Goal: Transaction & Acquisition: Purchase product/service

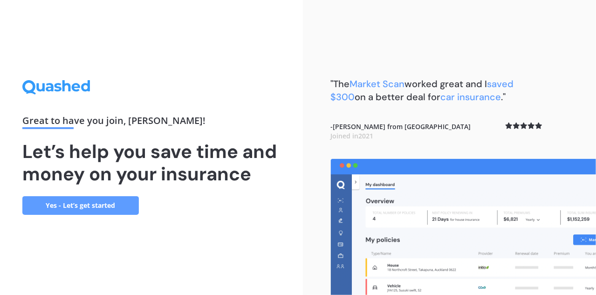
click at [112, 204] on link "Yes - Let’s get started" at bounding box center [80, 205] width 116 height 19
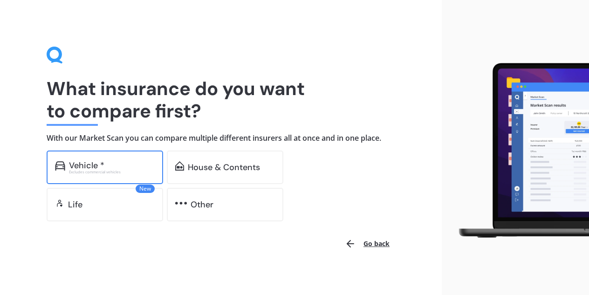
click at [104, 177] on div "Vehicle * Excludes commercial vehicles" at bounding box center [105, 167] width 116 height 34
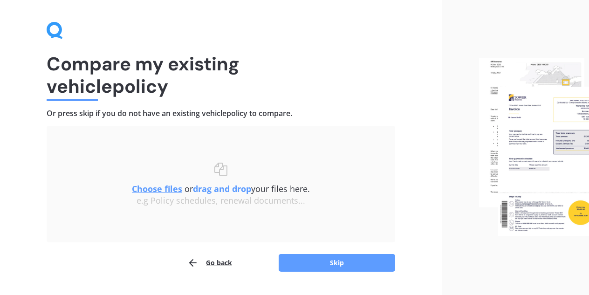
scroll to position [48, 0]
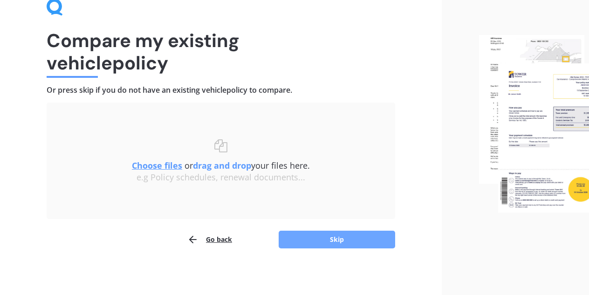
click at [351, 241] on button "Skip" at bounding box center [336, 240] width 116 height 18
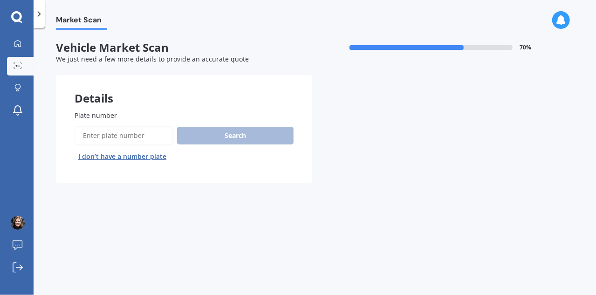
click at [106, 137] on input "Plate number" at bounding box center [124, 136] width 99 height 20
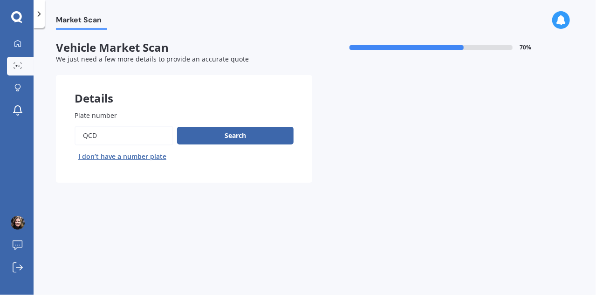
click at [146, 132] on input "Plate number" at bounding box center [124, 136] width 99 height 20
type input "Q"
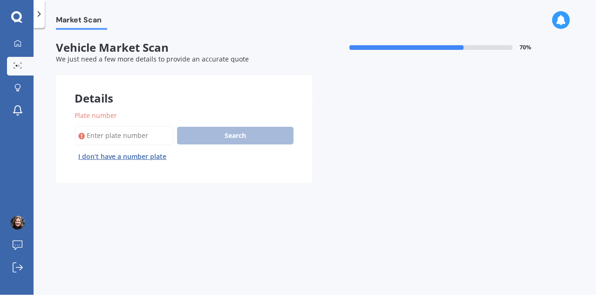
paste input "QCD655"
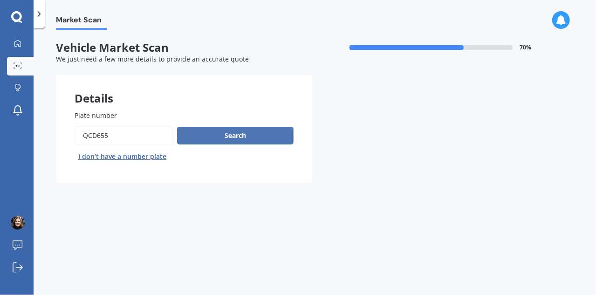
type input "QCD655"
click at [242, 132] on button "Search" at bounding box center [235, 136] width 116 height 18
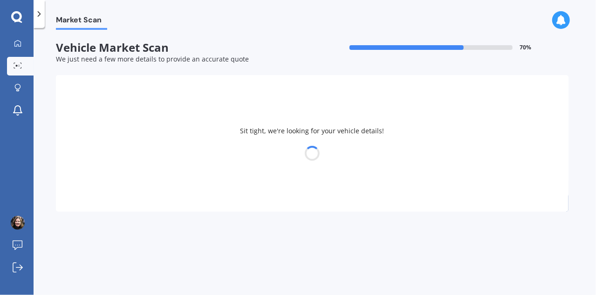
select select "TOYOTA"
select select "COROLLA"
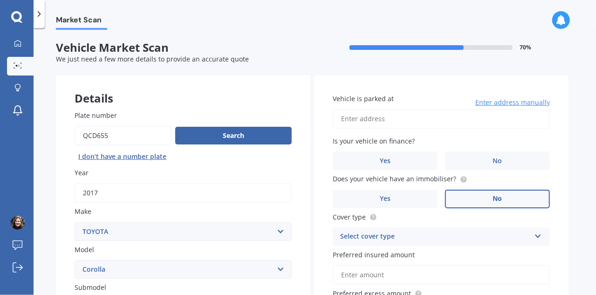
click at [506, 201] on label "No" at bounding box center [497, 199] width 105 height 19
click at [0, 0] on input "No" at bounding box center [0, 0] width 0 height 0
click at [537, 236] on icon at bounding box center [538, 234] width 8 height 7
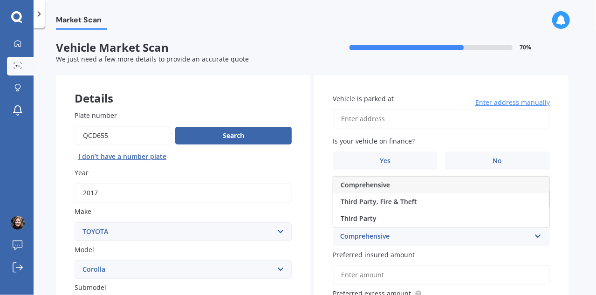
click at [508, 182] on div "Comprehensive" at bounding box center [441, 184] width 216 height 17
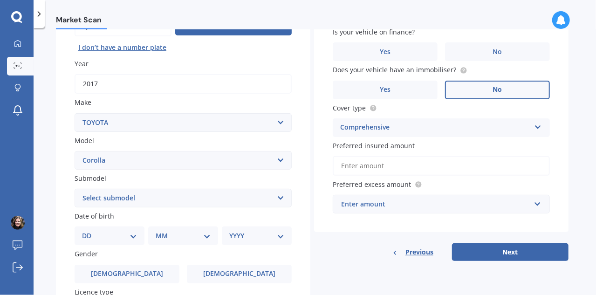
scroll to position [109, 0]
click at [136, 236] on select "DD 01 02 03 04 05 06 07 08 09 10 11 12 13 14 15 16 17 18 19 20 21 22 23 24 25 2…" at bounding box center [109, 235] width 55 height 10
select select "05"
click at [89, 231] on select "DD 01 02 03 04 05 06 07 08 09 10 11 12 13 14 15 16 17 18 19 20 21 22 23 24 25 2…" at bounding box center [109, 235] width 55 height 10
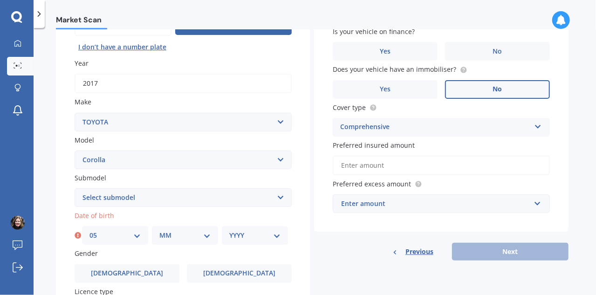
click at [195, 234] on select "MM 01 02 03 04 05 06 07 08 09 10 11 12" at bounding box center [184, 235] width 51 height 10
select select "12"
click at [159, 231] on select "MM 01 02 03 04 05 06 07 08 09 10 11 12" at bounding box center [184, 235] width 51 height 10
click at [275, 236] on select "YYYY 2025 2024 2023 2022 2021 2020 2019 2018 2017 2016 2015 2014 2013 2012 2011…" at bounding box center [254, 235] width 51 height 10
select select "1966"
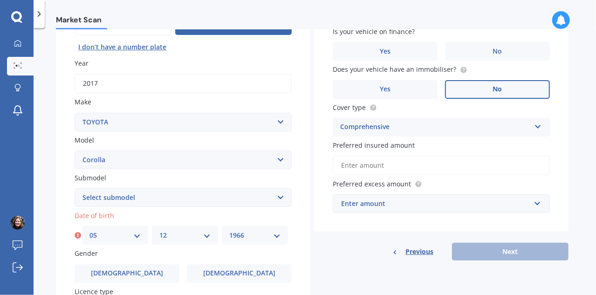
click at [229, 231] on select "YYYY 2025 2024 2023 2022 2021 2020 2019 2018 2017 2016 2015 2014 2013 2012 2011…" at bounding box center [254, 235] width 51 height 10
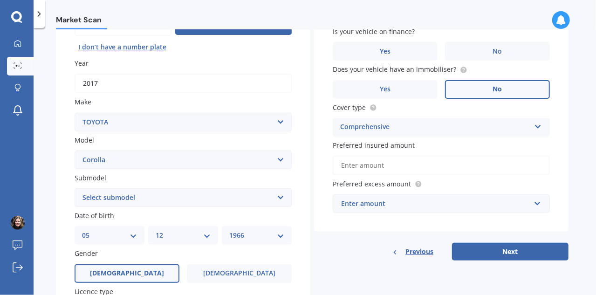
click at [162, 269] on label "[DEMOGRAPHIC_DATA]" at bounding box center [127, 273] width 105 height 19
click at [0, 0] on input "[DEMOGRAPHIC_DATA]" at bounding box center [0, 0] width 0 height 0
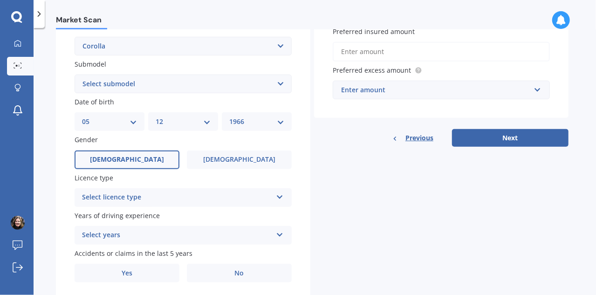
scroll to position [226, 0]
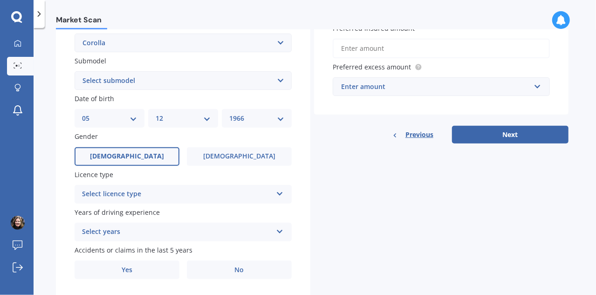
click at [282, 195] on icon at bounding box center [280, 192] width 8 height 7
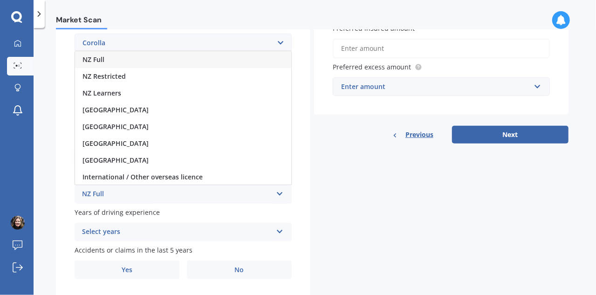
click at [236, 64] on div "NZ Full" at bounding box center [183, 59] width 216 height 17
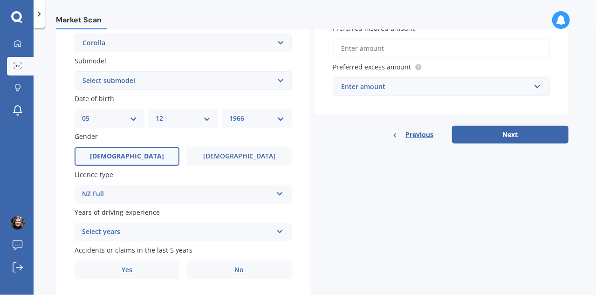
click at [279, 231] on icon at bounding box center [280, 229] width 8 height 7
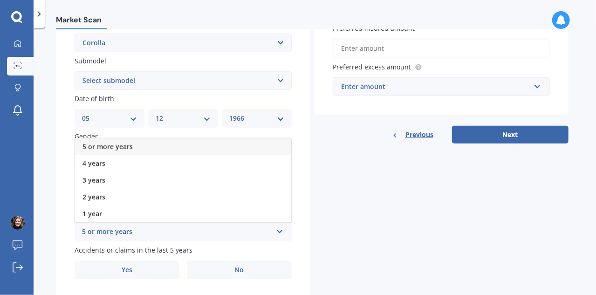
click at [240, 145] on div "5 or more years" at bounding box center [183, 146] width 216 height 17
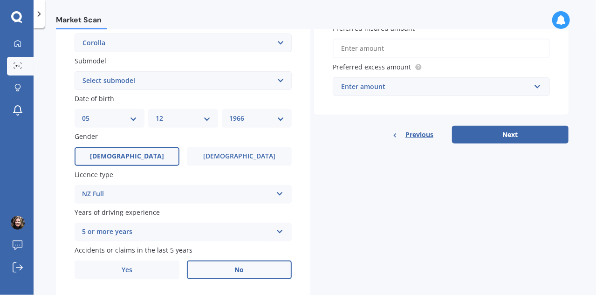
click at [226, 269] on label "No" at bounding box center [239, 269] width 105 height 19
click at [0, 0] on input "No" at bounding box center [0, 0] width 0 height 0
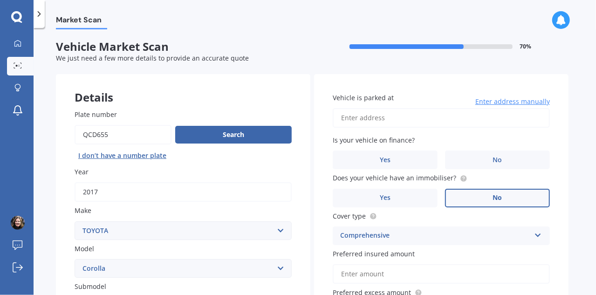
scroll to position [0, 0]
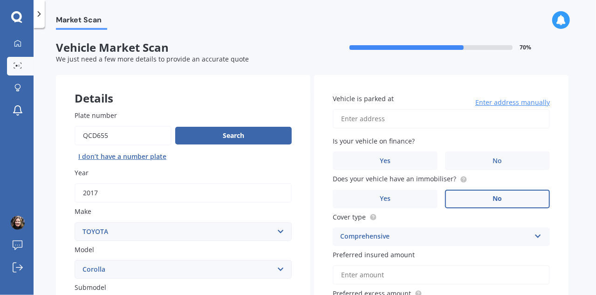
click at [407, 118] on input "Vehicle is parked at" at bounding box center [441, 119] width 217 height 20
type input "[STREET_ADDRESS][PERSON_NAME]"
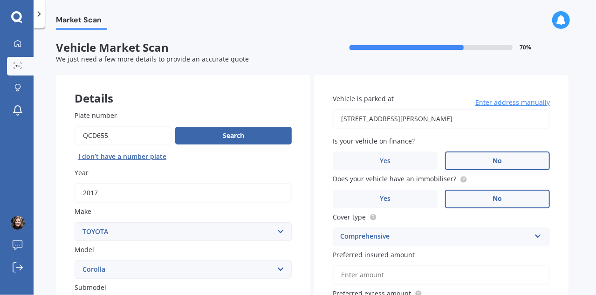
click at [476, 163] on label "No" at bounding box center [497, 160] width 105 height 19
click at [0, 0] on input "No" at bounding box center [0, 0] width 0 height 0
click at [476, 163] on label "No" at bounding box center [497, 160] width 105 height 19
click at [0, 0] on input "No" at bounding box center [0, 0] width 0 height 0
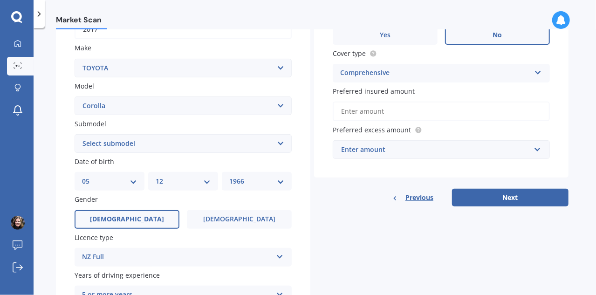
scroll to position [164, 0]
click at [504, 199] on button "Next" at bounding box center [510, 197] width 116 height 18
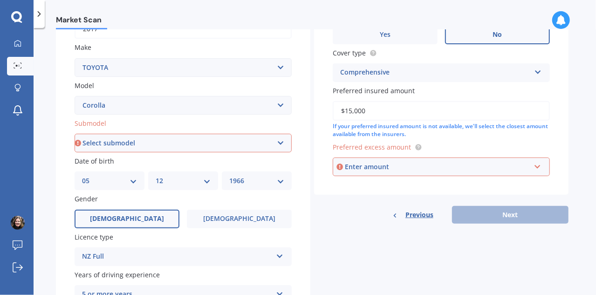
type input "$15,000"
click at [539, 167] on input "text" at bounding box center [437, 167] width 209 height 18
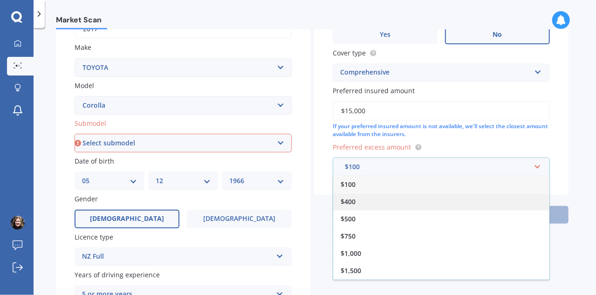
click at [508, 201] on div "$400" at bounding box center [441, 201] width 216 height 17
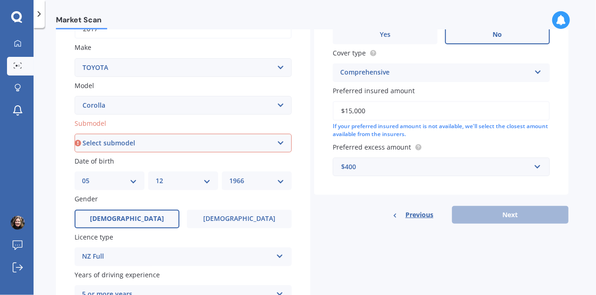
click at [508, 218] on div "Previous Next" at bounding box center [441, 215] width 254 height 18
click at [192, 142] on select "Select submodel (All other) Axio Diesel [PERSON_NAME] 2WD [PERSON_NAME] 4WD FXG…" at bounding box center [183, 143] width 217 height 19
select select "[PERSON_NAME] 2WD"
click at [75, 134] on select "Select submodel (All other) Axio Diesel [PERSON_NAME] 2WD [PERSON_NAME] 4WD FXG…" at bounding box center [183, 143] width 217 height 19
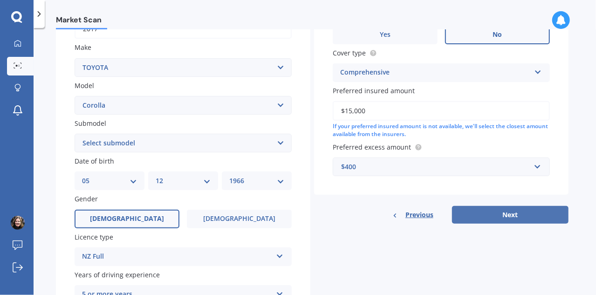
click at [499, 217] on button "Next" at bounding box center [510, 215] width 116 height 18
select select "05"
select select "12"
select select "1966"
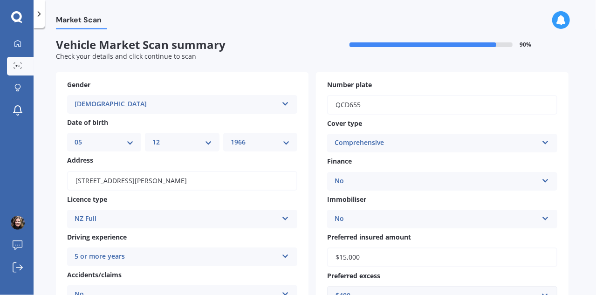
scroll to position [0, 0]
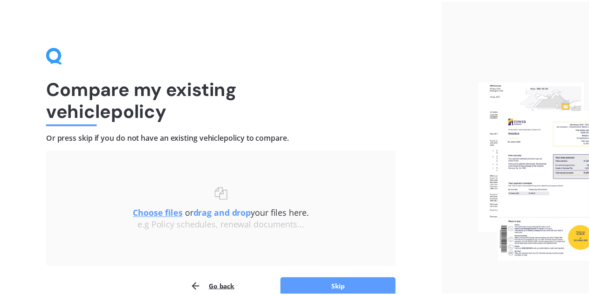
scroll to position [48, 0]
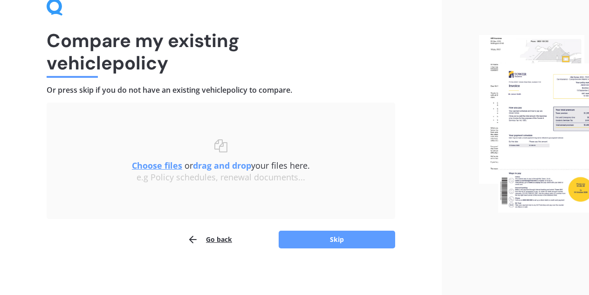
click at [152, 164] on u "Choose files" at bounding box center [157, 165] width 50 height 11
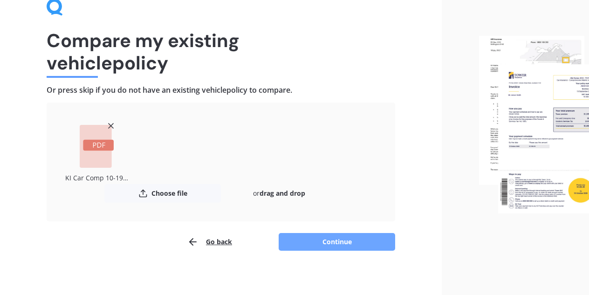
click at [335, 237] on button "Continue" at bounding box center [336, 242] width 116 height 18
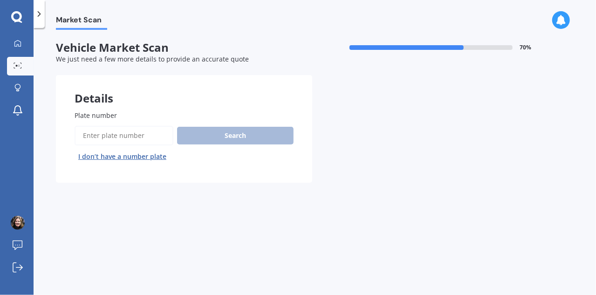
click at [131, 133] on input "Plate number" at bounding box center [124, 136] width 99 height 20
type input "QCD655"
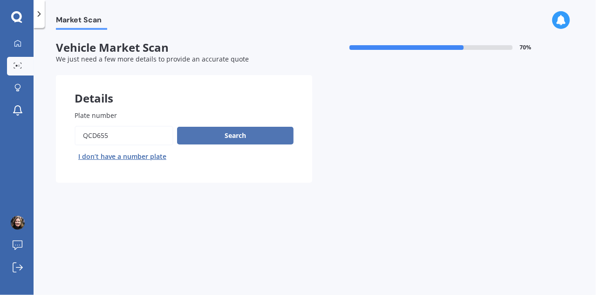
click at [230, 136] on button "Search" at bounding box center [235, 136] width 116 height 18
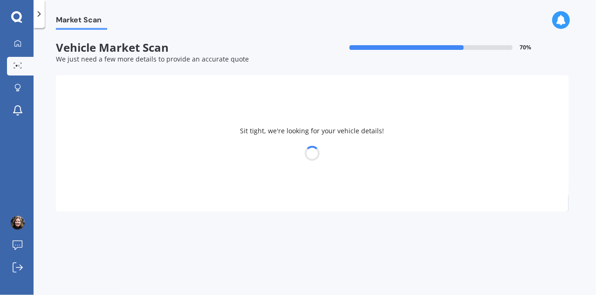
select select "TOYOTA"
select select "COROLLA"
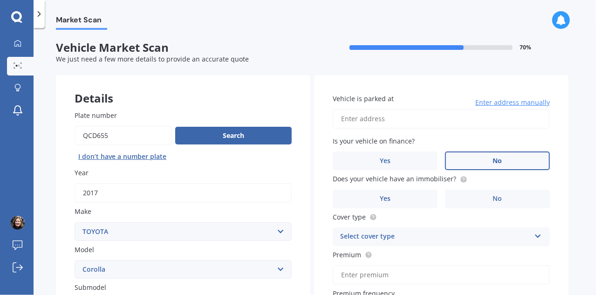
click at [493, 157] on span "No" at bounding box center [497, 161] width 9 height 8
click at [0, 0] on input "No" at bounding box center [0, 0] width 0 height 0
click at [441, 126] on input "Vehicle is parked at" at bounding box center [441, 119] width 217 height 20
type input "[STREET_ADDRESS][PERSON_NAME][PERSON_NAME]"
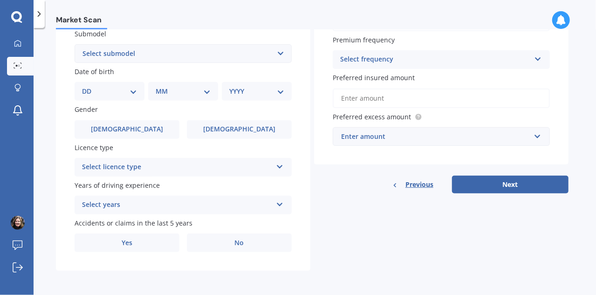
scroll to position [255, 0]
click at [123, 91] on select "DD 01 02 03 04 05 06 07 08 09 10 11 12 13 14 15 16 17 18 19 20 21 22 23 24 25 2…" at bounding box center [109, 91] width 55 height 10
select select "05"
click at [89, 86] on select "DD 01 02 03 04 05 06 07 08 09 10 11 12 13 14 15 16 17 18 19 20 21 22 23 24 25 2…" at bounding box center [109, 91] width 55 height 10
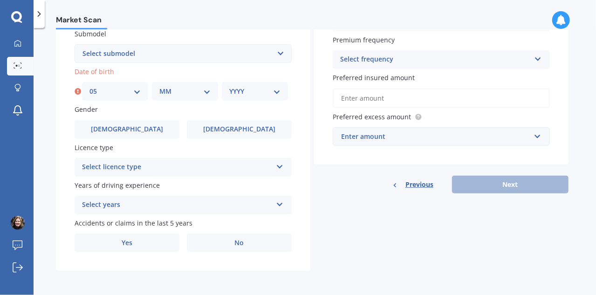
click at [193, 90] on select "MM 01 02 03 04 05 06 07 08 09 10 11 12" at bounding box center [184, 91] width 51 height 10
select select "12"
click at [159, 86] on select "MM 01 02 03 04 05 06 07 08 09 10 11 12" at bounding box center [184, 91] width 51 height 10
click at [258, 91] on select "YYYY 2025 2024 2023 2022 2021 2020 2019 2018 2017 2016 2015 2014 2013 2012 2011…" at bounding box center [254, 91] width 51 height 10
select select "1966"
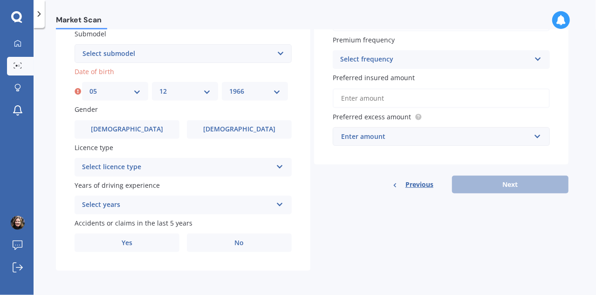
click at [229, 86] on select "YYYY 2025 2024 2023 2022 2021 2020 2019 2018 2017 2016 2015 2014 2013 2012 2011…" at bounding box center [254, 91] width 51 height 10
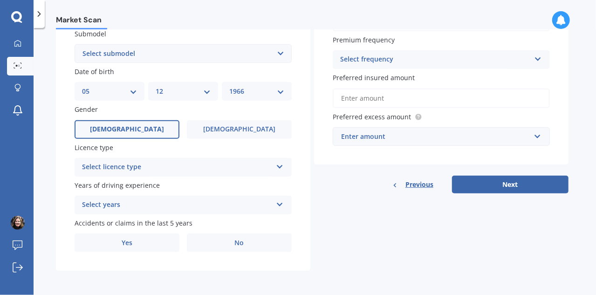
click at [163, 131] on label "[DEMOGRAPHIC_DATA]" at bounding box center [127, 129] width 105 height 19
click at [0, 0] on input "[DEMOGRAPHIC_DATA]" at bounding box center [0, 0] width 0 height 0
click at [182, 169] on div "Select licence type" at bounding box center [177, 167] width 190 height 11
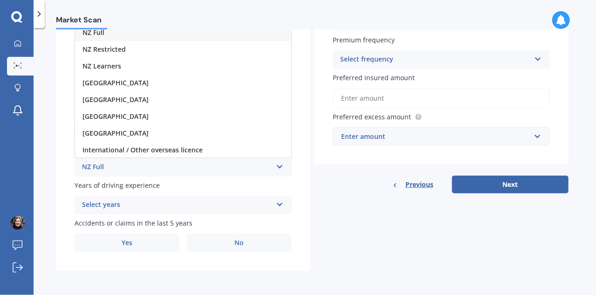
click at [139, 32] on div "NZ Full" at bounding box center [183, 32] width 216 height 17
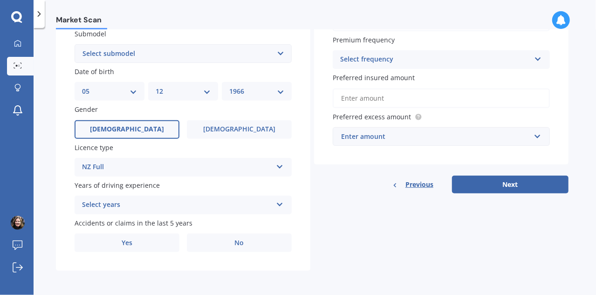
click at [200, 207] on div "Select years" at bounding box center [177, 204] width 190 height 11
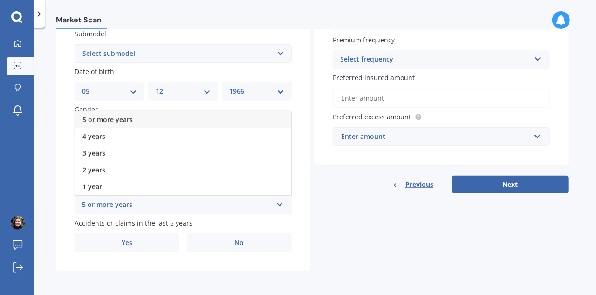
click at [193, 124] on div "5 or more years" at bounding box center [183, 119] width 216 height 17
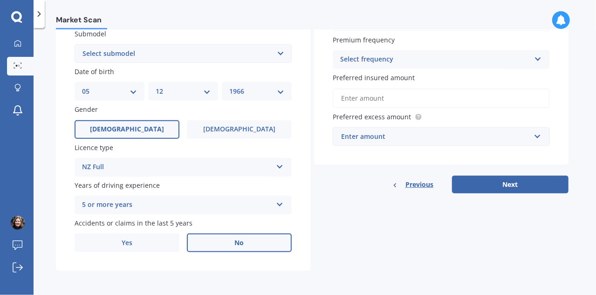
click at [221, 248] on label "No" at bounding box center [239, 242] width 105 height 19
click at [0, 0] on input "No" at bounding box center [0, 0] width 0 height 0
click at [392, 137] on div "Enter amount" at bounding box center [435, 136] width 189 height 10
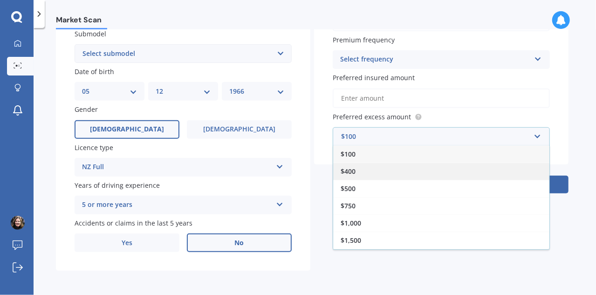
click at [387, 174] on div "$400" at bounding box center [441, 171] width 216 height 17
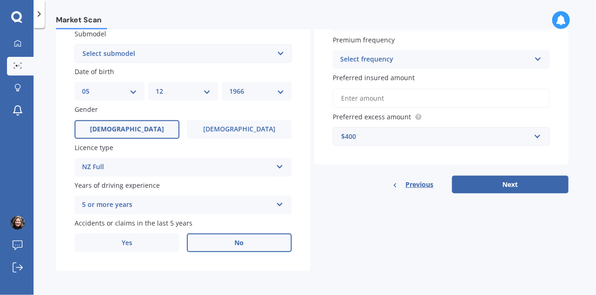
click at [427, 135] on div "$400" at bounding box center [435, 136] width 189 height 10
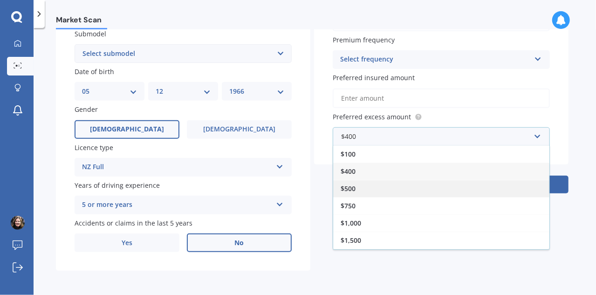
click at [414, 187] on div "$500" at bounding box center [441, 188] width 216 height 17
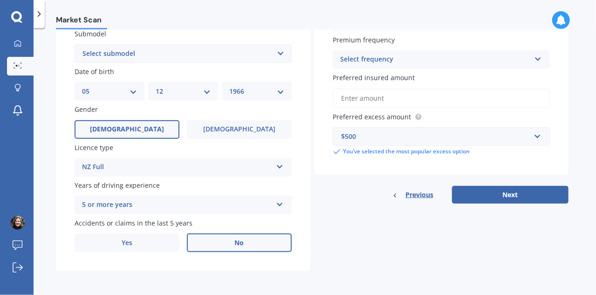
click at [441, 98] on input "Preferred insured amount" at bounding box center [441, 98] width 217 height 20
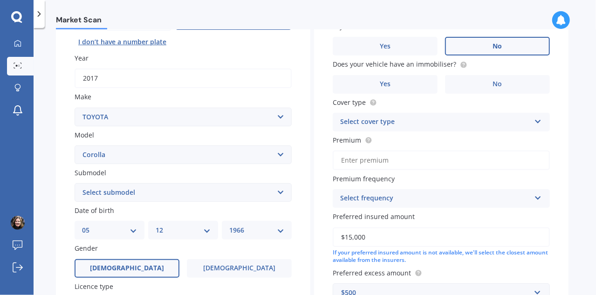
scroll to position [106, 0]
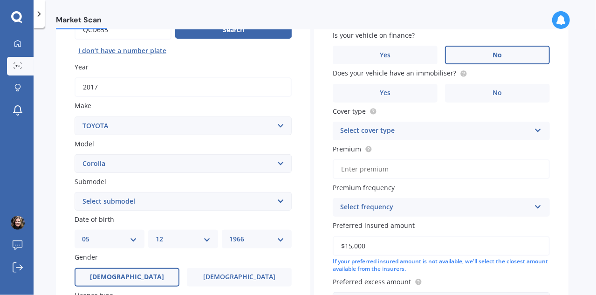
type input "$15,000"
click at [419, 210] on div "Select frequency" at bounding box center [435, 207] width 190 height 11
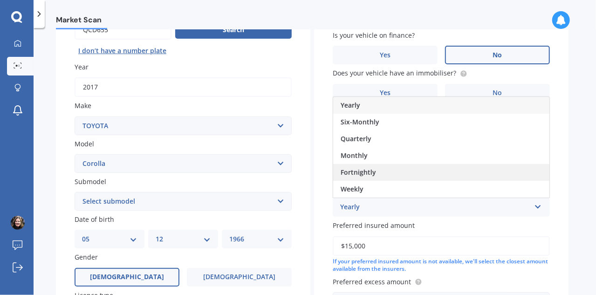
click at [413, 173] on div "Fortnightly" at bounding box center [441, 172] width 216 height 17
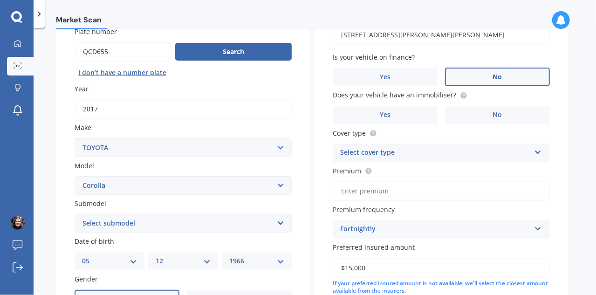
scroll to position [82, 0]
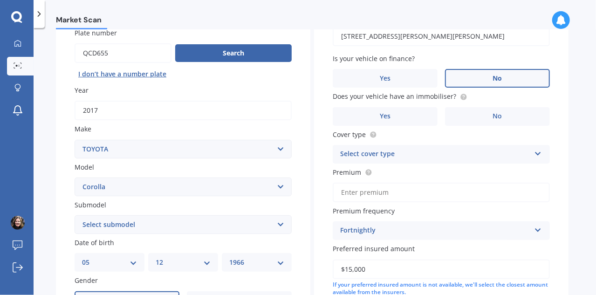
click at [424, 155] on div "Select cover type" at bounding box center [435, 154] width 190 height 11
click at [420, 169] on div "Comprehensive" at bounding box center [441, 172] width 216 height 17
click at [481, 115] on label "No" at bounding box center [497, 116] width 105 height 19
click at [0, 0] on input "No" at bounding box center [0, 0] width 0 height 0
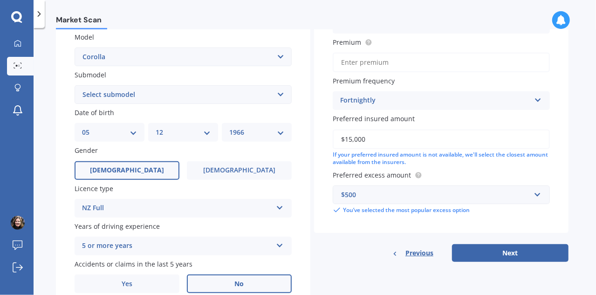
scroll to position [255, 0]
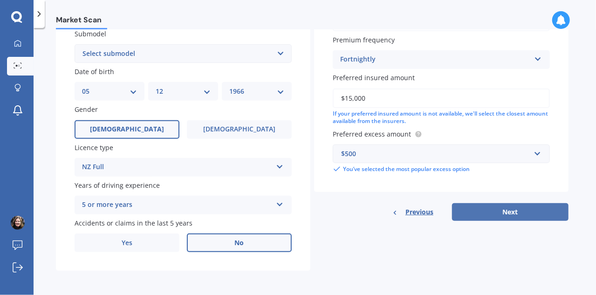
click at [492, 212] on button "Next" at bounding box center [510, 212] width 116 height 18
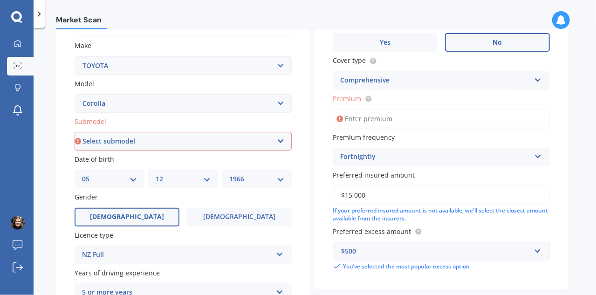
scroll to position [122, 0]
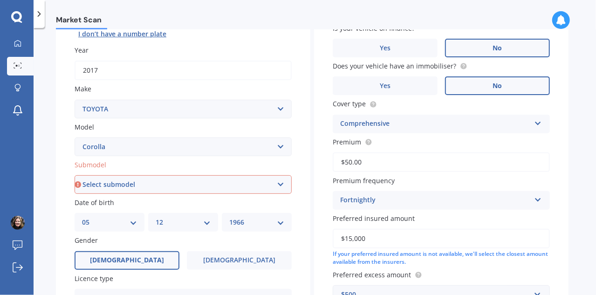
type input "$5.00"
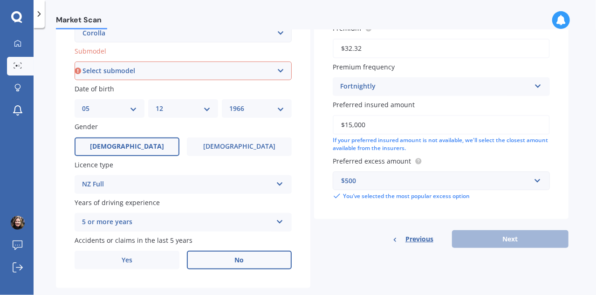
scroll to position [239, 0]
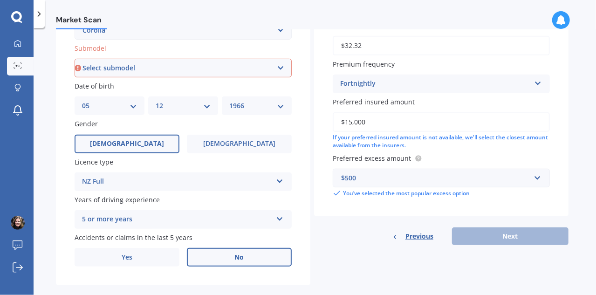
type input "$32.32"
click at [269, 68] on select "Select submodel (All other) Axio Diesel [PERSON_NAME] 2WD [PERSON_NAME] 4WD FXG…" at bounding box center [183, 68] width 217 height 19
select select "[PERSON_NAME] 2WD"
click at [75, 59] on select "Select submodel (All other) Axio Diesel [PERSON_NAME] 2WD [PERSON_NAME] 4WD FXG…" at bounding box center [183, 68] width 217 height 19
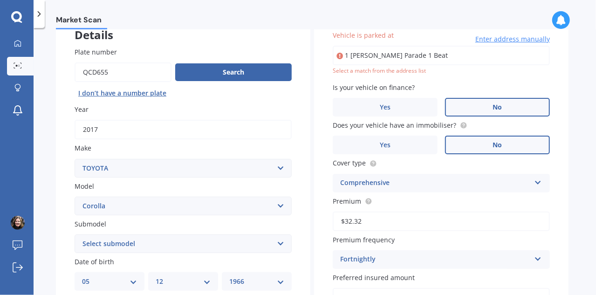
scroll to position [0, 0]
type input "[STREET_ADDRESS][PERSON_NAME]"
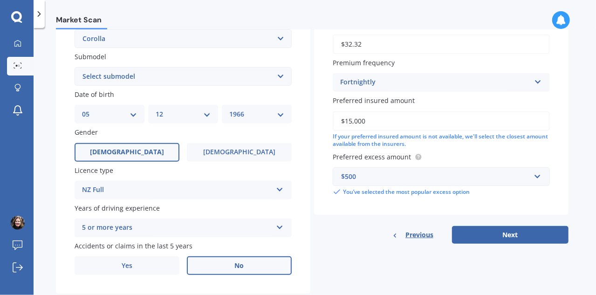
scroll to position [255, 0]
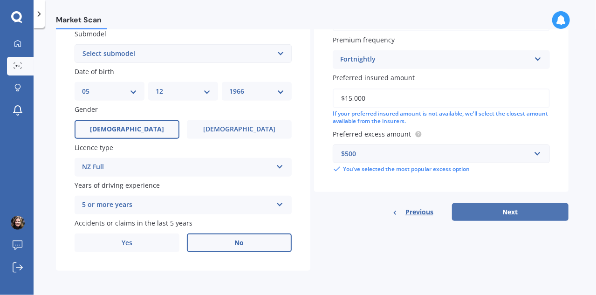
click at [504, 210] on button "Next" at bounding box center [510, 212] width 116 height 18
select select "05"
select select "12"
select select "1966"
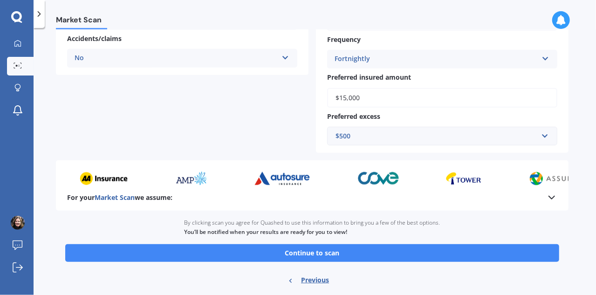
scroll to position [264, 0]
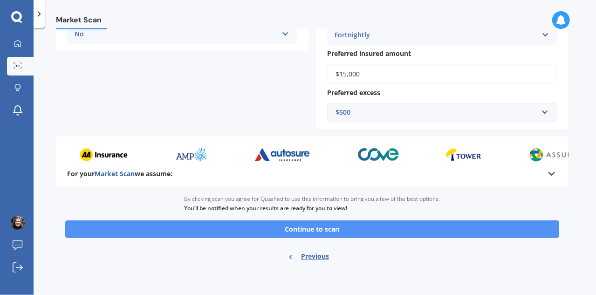
click at [364, 231] on button "Continue to scan" at bounding box center [312, 229] width 494 height 18
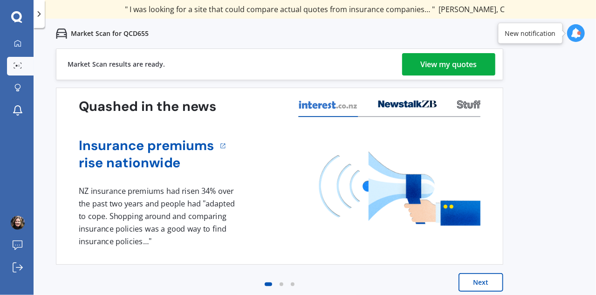
click at [459, 63] on div "View my quotes" at bounding box center [449, 64] width 56 height 22
